Goal: Task Accomplishment & Management: Manage account settings

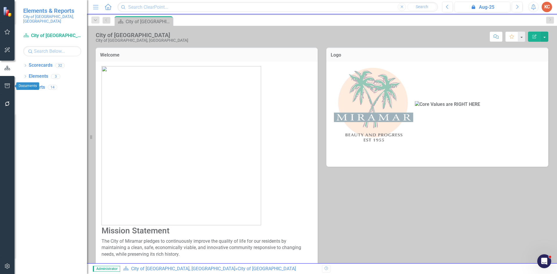
click at [10, 83] on button "button" at bounding box center [7, 86] width 13 height 12
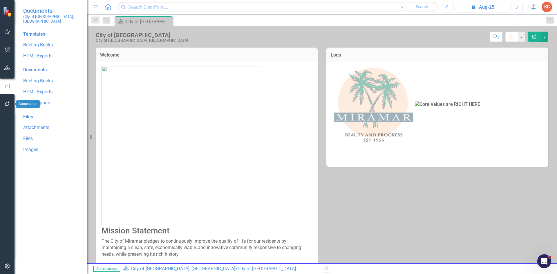
click at [8, 106] on icon "button" at bounding box center [7, 104] width 5 height 5
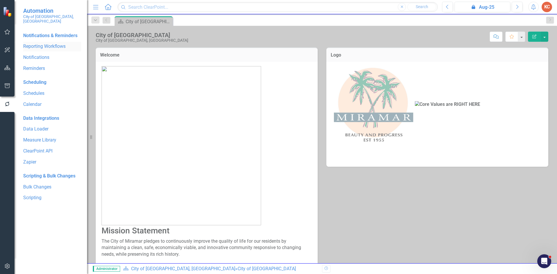
click at [55, 44] on div "Reporting Workflows" at bounding box center [52, 47] width 58 height 10
click at [58, 43] on link "Reporting Workflows" at bounding box center [52, 46] width 58 height 7
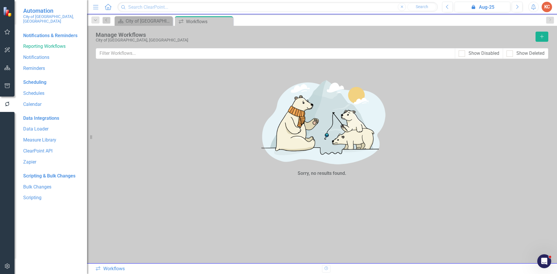
click at [458, 55] on div "Show Disabled" at bounding box center [479, 53] width 48 height 11
click at [460, 55] on div at bounding box center [462, 53] width 6 height 6
click at [460, 54] on input "Show Disabled" at bounding box center [461, 52] width 4 height 4
checkbox input "true"
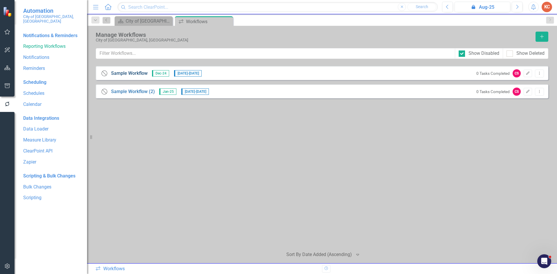
click at [137, 73] on link "Sample Workflow" at bounding box center [129, 73] width 37 height 7
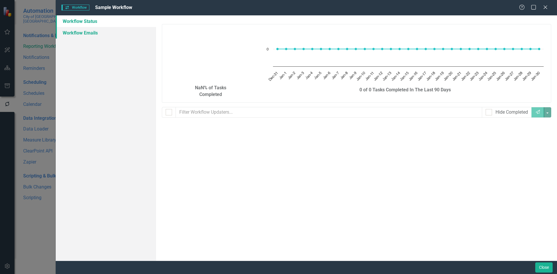
click at [82, 32] on link "Workflow Emails" at bounding box center [106, 33] width 100 height 12
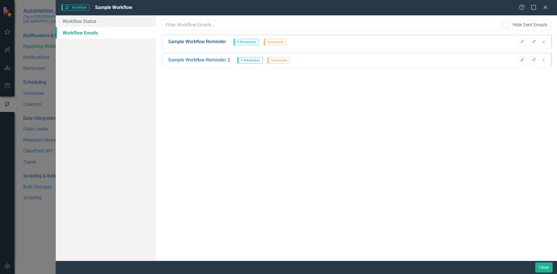
click at [204, 43] on link "Sample Workflow Reminder" at bounding box center [197, 42] width 58 height 7
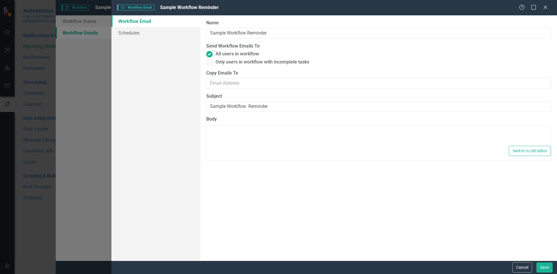
type textarea "<p>Dear {FirstName},</p> <p>Please log into ClearPoint and update the following…"
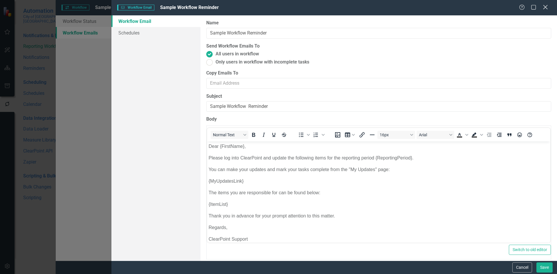
click at [546, 6] on icon "Close" at bounding box center [545, 7] width 7 height 6
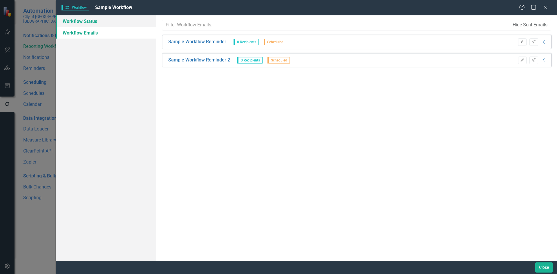
click at [86, 18] on link "Workflow Status" at bounding box center [106, 21] width 100 height 12
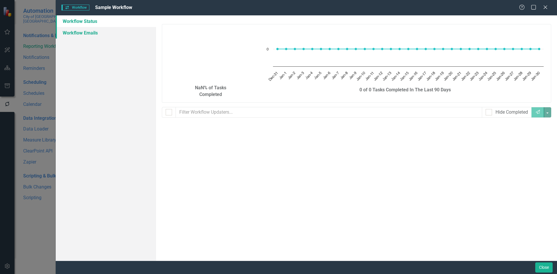
click at [116, 32] on link "Workflow Emails" at bounding box center [106, 33] width 100 height 12
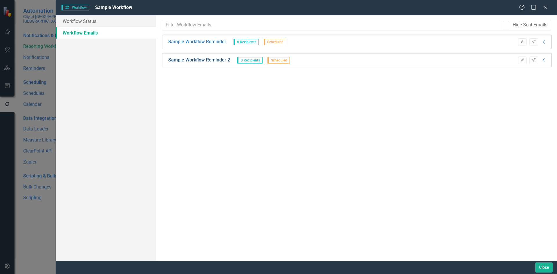
click at [203, 59] on link "Sample Workflow Reminder 2" at bounding box center [199, 60] width 62 height 7
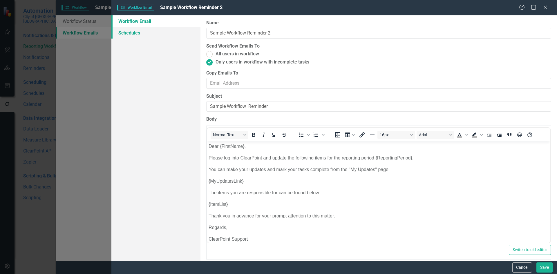
click at [146, 31] on link "Schedules" at bounding box center [155, 33] width 89 height 12
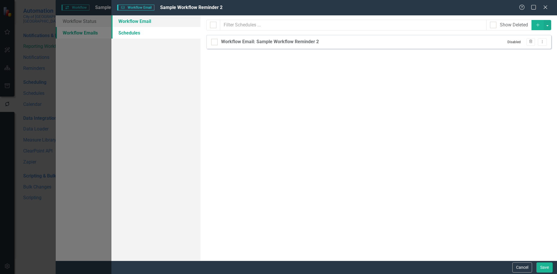
click at [155, 19] on link "Workflow Email" at bounding box center [155, 21] width 89 height 12
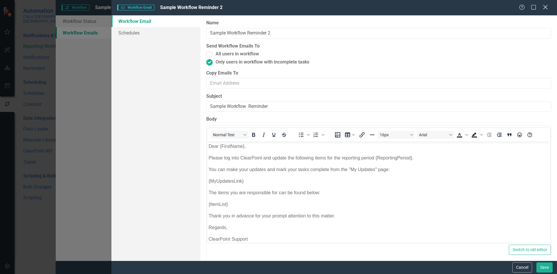
click at [547, 6] on icon at bounding box center [545, 7] width 4 height 4
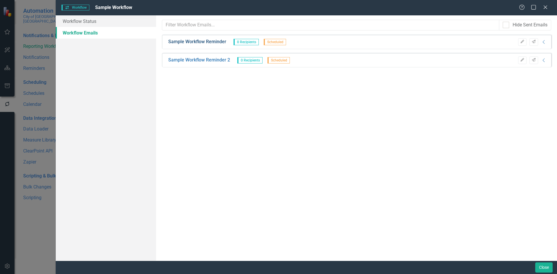
click at [202, 43] on link "Sample Workflow Reminder" at bounding box center [197, 42] width 58 height 7
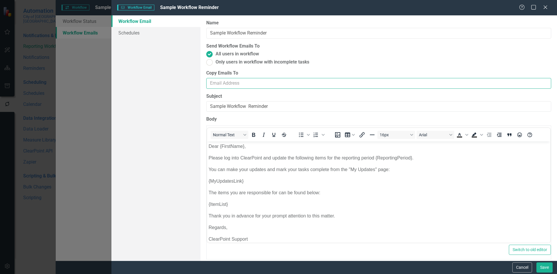
drag, startPoint x: 224, startPoint y: 88, endPoint x: 222, endPoint y: 84, distance: 3.8
click at [223, 87] on input "Copy Emails To" at bounding box center [378, 83] width 345 height 11
click at [222, 84] on input "Copy Emails To" at bounding box center [378, 83] width 345 height 11
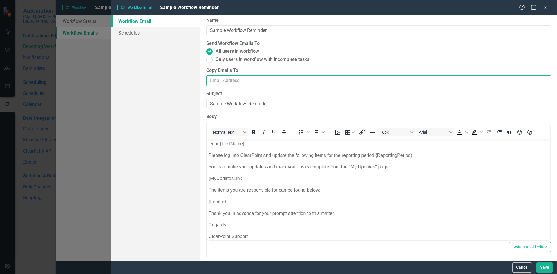
scroll to position [3, 0]
click at [211, 52] on ins at bounding box center [209, 50] width 9 height 9
click at [211, 52] on input "All users in workflow" at bounding box center [209, 50] width 9 height 9
click at [208, 59] on ins at bounding box center [209, 59] width 9 height 9
click at [208, 59] on input "Only users in workflow with incomplete tasks" at bounding box center [209, 59] width 9 height 9
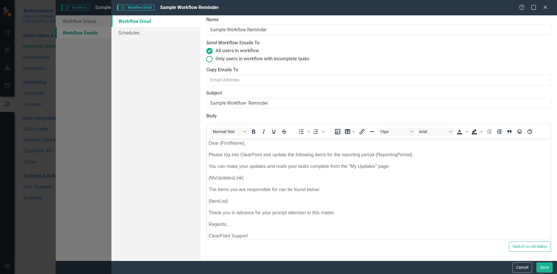
radio input "true"
click at [207, 50] on ins at bounding box center [209, 50] width 9 height 9
click at [207, 50] on input "All users in workflow" at bounding box center [209, 50] width 9 height 9
radio input "true"
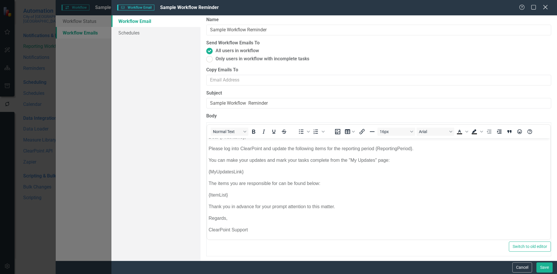
drag, startPoint x: 546, startPoint y: 7, endPoint x: 424, endPoint y: 15, distance: 121.8
click at [540, 9] on div "Help Maximize Close" at bounding box center [535, 7] width 32 height 7
click at [545, 8] on icon at bounding box center [545, 7] width 4 height 4
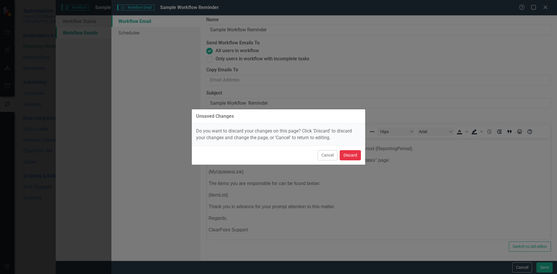
drag, startPoint x: 348, startPoint y: 156, endPoint x: 328, endPoint y: 145, distance: 23.6
click at [348, 156] on button "Discard" at bounding box center [350, 155] width 21 height 10
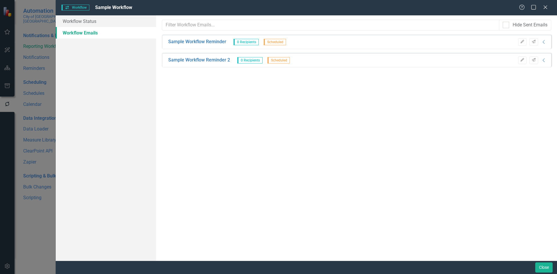
click at [8, 75] on div "Workflow Workflow Sample Workflow Help Maximize Close Workflow Status Workflow …" at bounding box center [278, 137] width 557 height 274
click at [9, 86] on div "Workflow Workflow Sample Workflow Help Maximize Close Workflow Status Workflow …" at bounding box center [278, 137] width 557 height 274
drag, startPoint x: 9, startPoint y: 85, endPoint x: 20, endPoint y: 81, distance: 11.7
click at [8, 85] on div "Workflow Workflow Sample Workflow Help Maximize Close Workflow Status Workflow …" at bounding box center [278, 137] width 557 height 274
drag, startPoint x: 540, startPoint y: 10, endPoint x: 517, endPoint y: 1, distance: 24.9
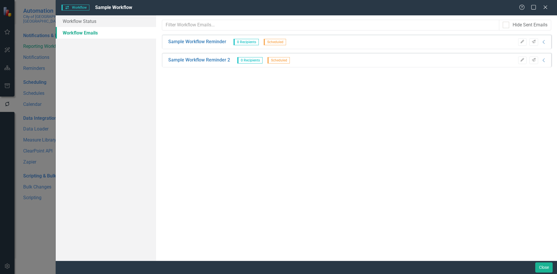
click at [540, 10] on div "Help Maximize Close" at bounding box center [535, 7] width 32 height 7
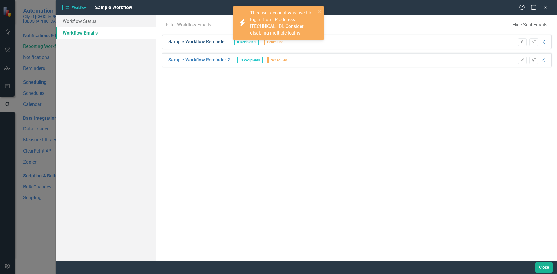
click at [220, 44] on link "Sample Workflow Reminder" at bounding box center [197, 42] width 58 height 7
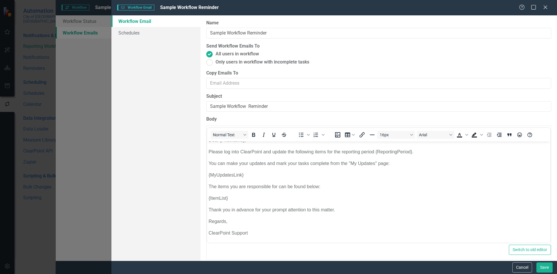
scroll to position [0, 0]
